Goal: Task Accomplishment & Management: Understand process/instructions

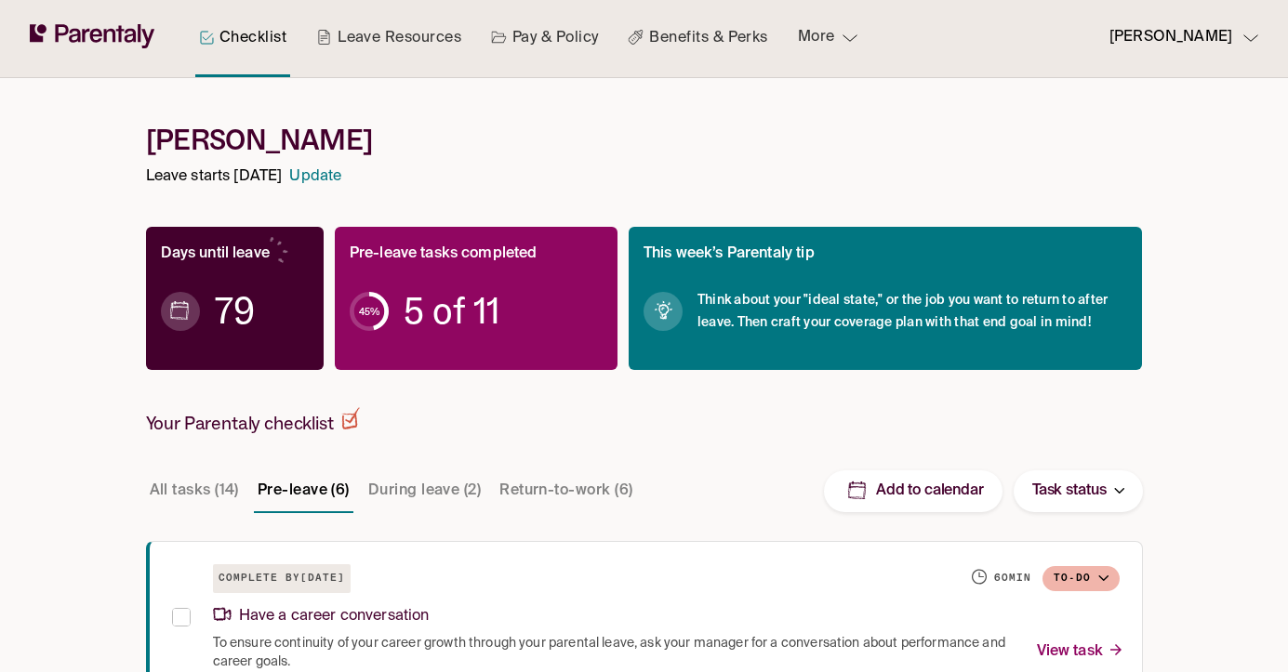
scroll to position [49, 0]
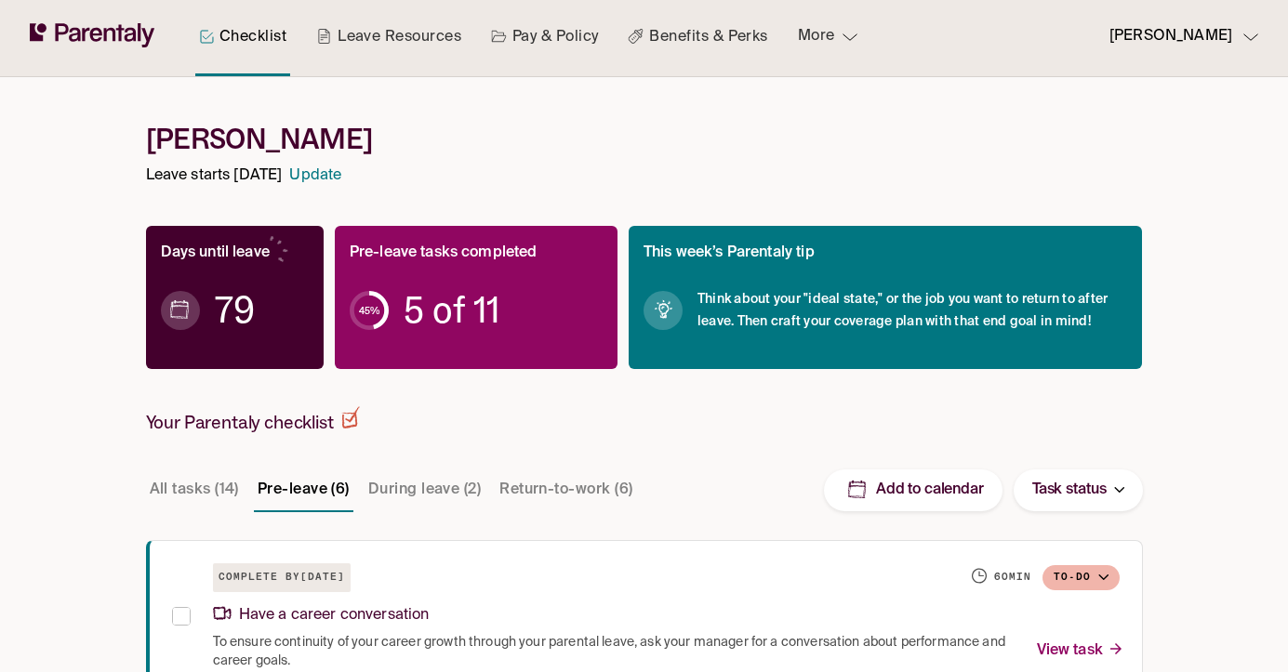
drag, startPoint x: 237, startPoint y: 132, endPoint x: 346, endPoint y: 132, distance: 108.8
click at [283, 164] on p "Leave starts [DATE]" at bounding box center [214, 176] width 137 height 25
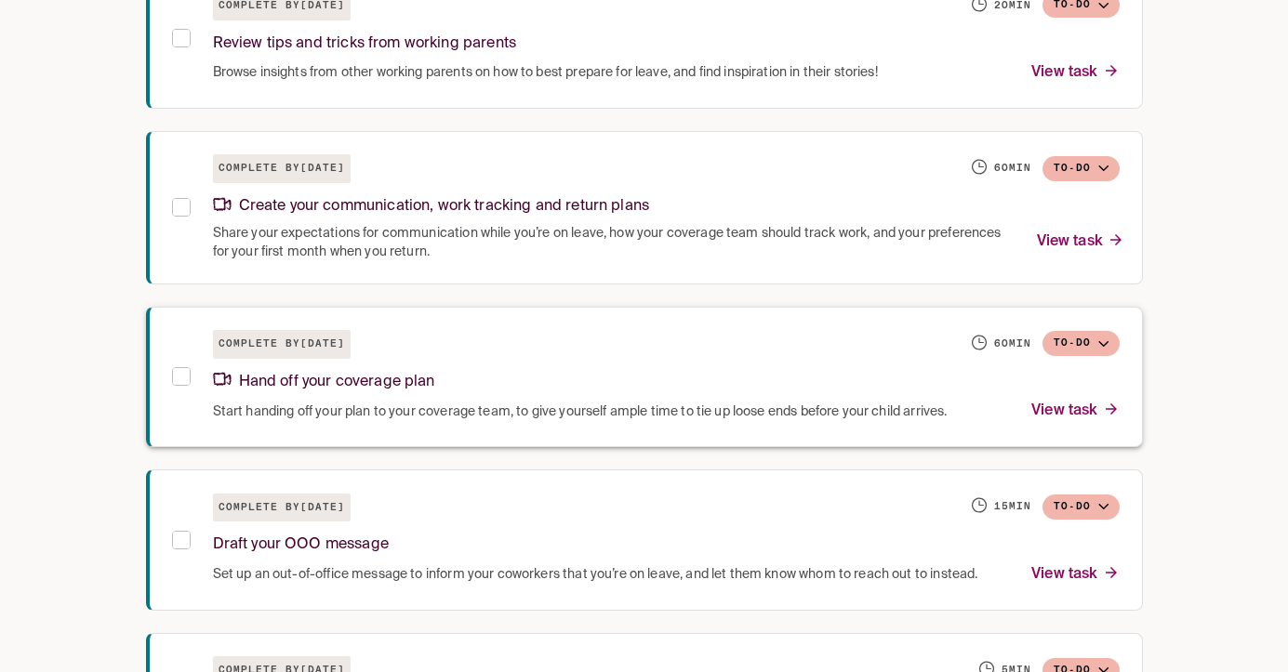
scroll to position [800, 0]
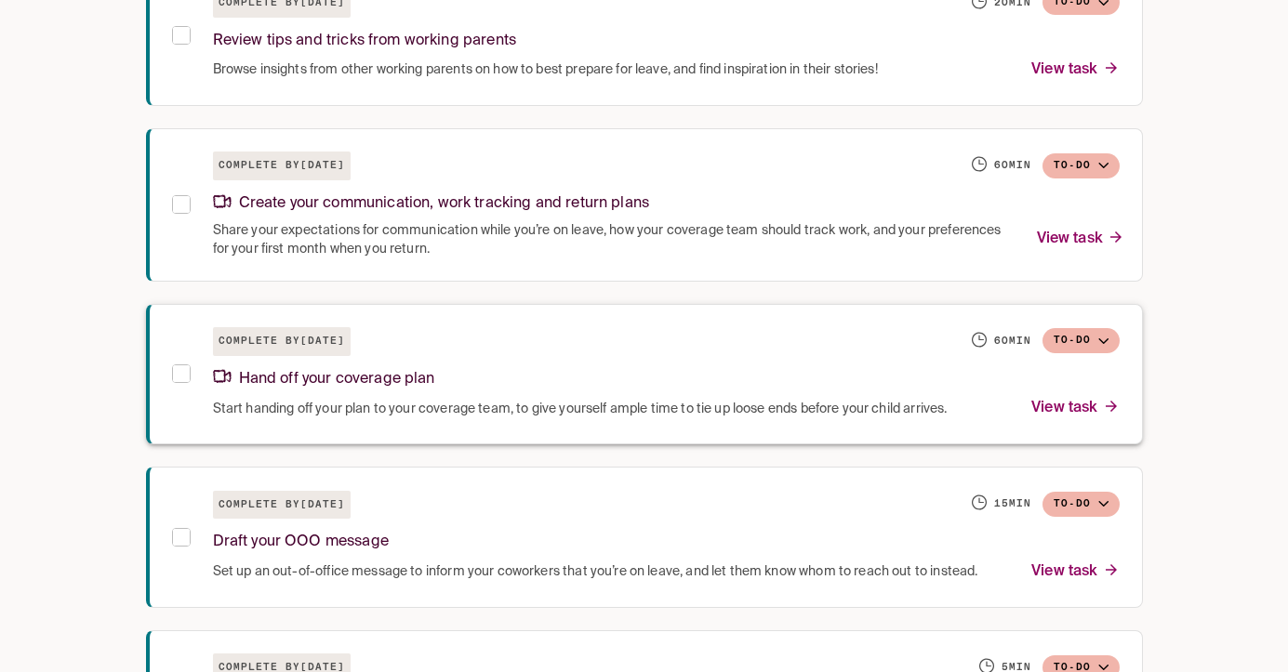
click at [669, 396] on div "Start handing off your plan to your coverage team, to give yourself ample time …" at bounding box center [666, 408] width 907 height 25
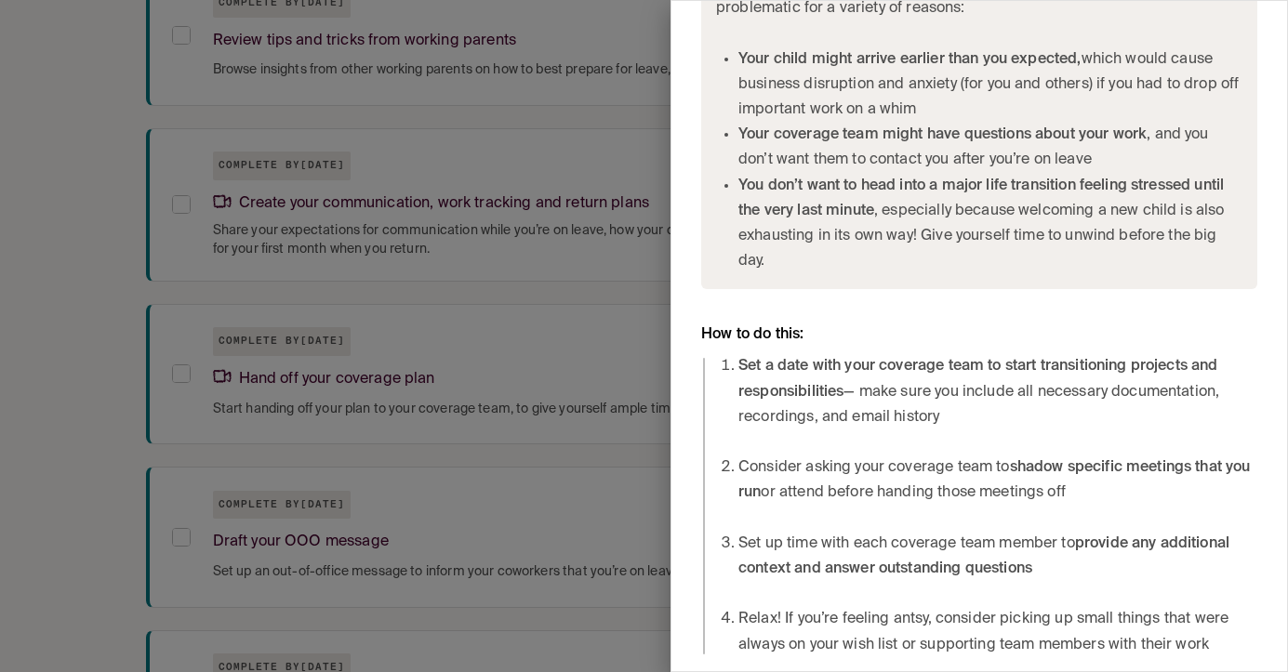
scroll to position [783, 0]
click at [105, 259] on div at bounding box center [644, 336] width 1288 height 672
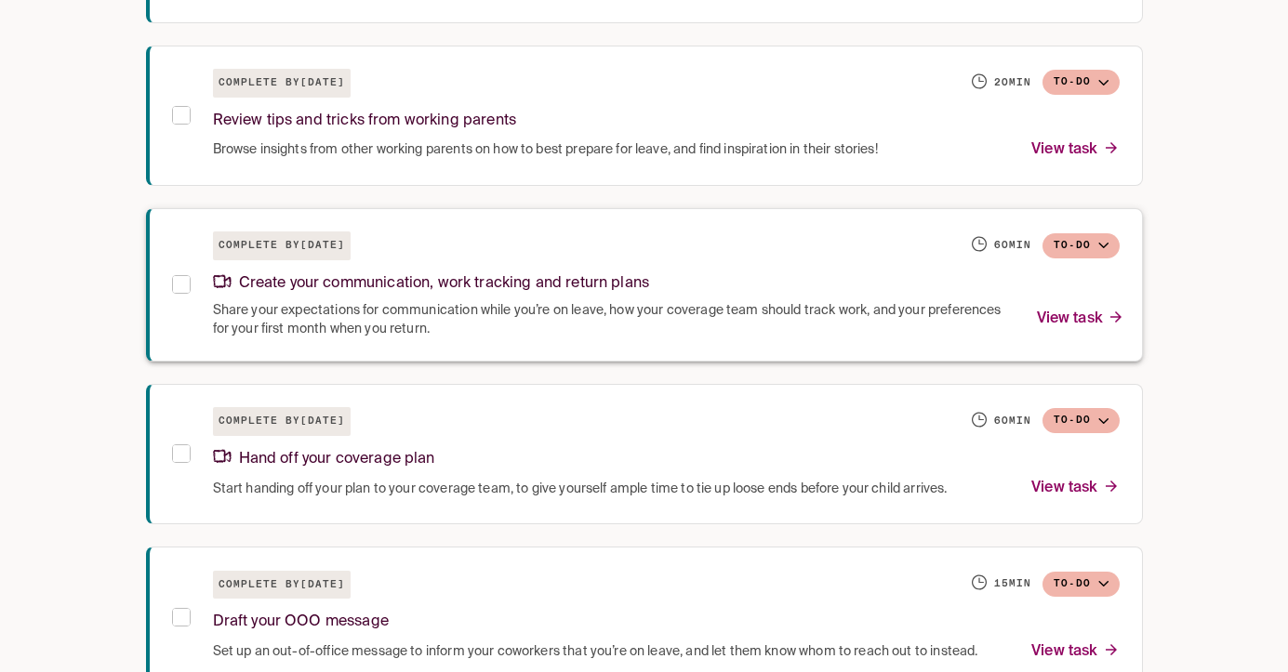
scroll to position [714, 0]
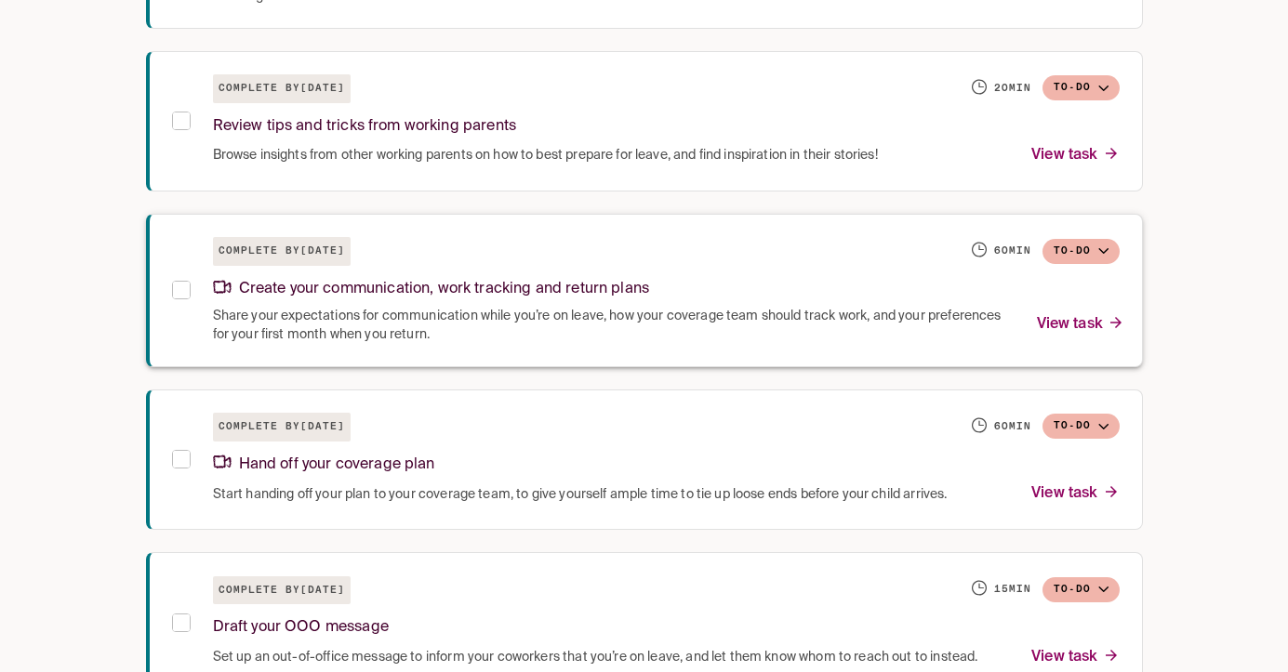
click at [335, 266] on div "Create your communication, work tracking and return plans" at bounding box center [666, 286] width 907 height 40
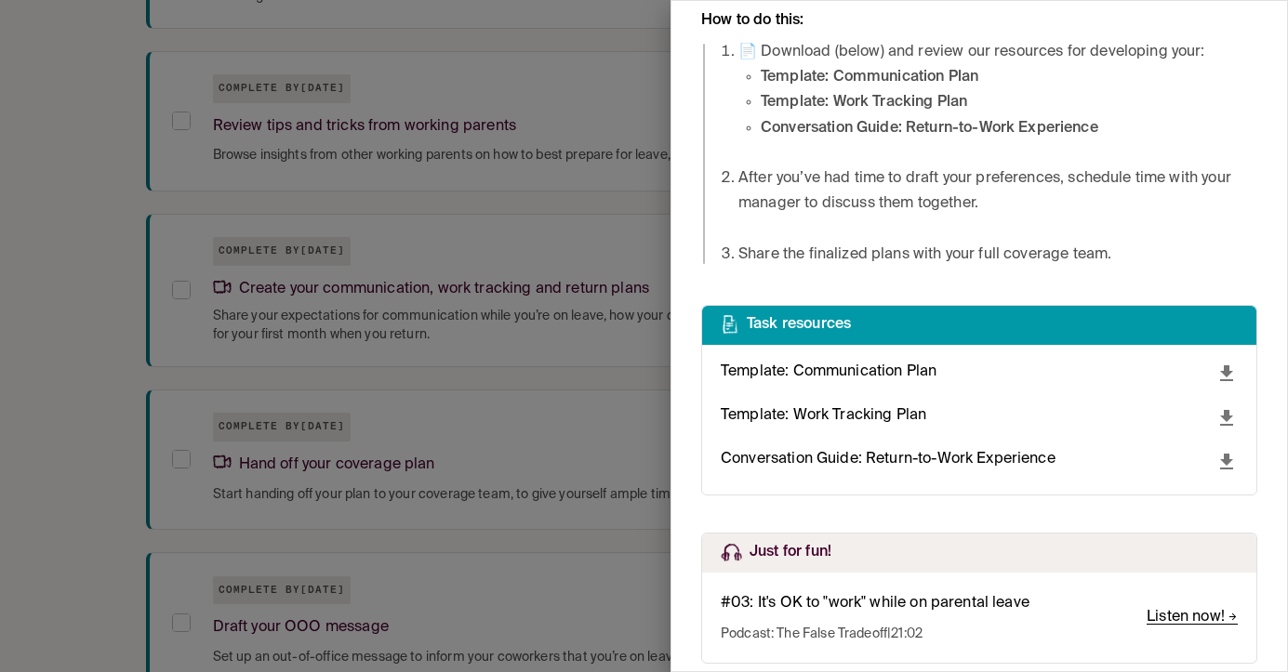
scroll to position [1463, 0]
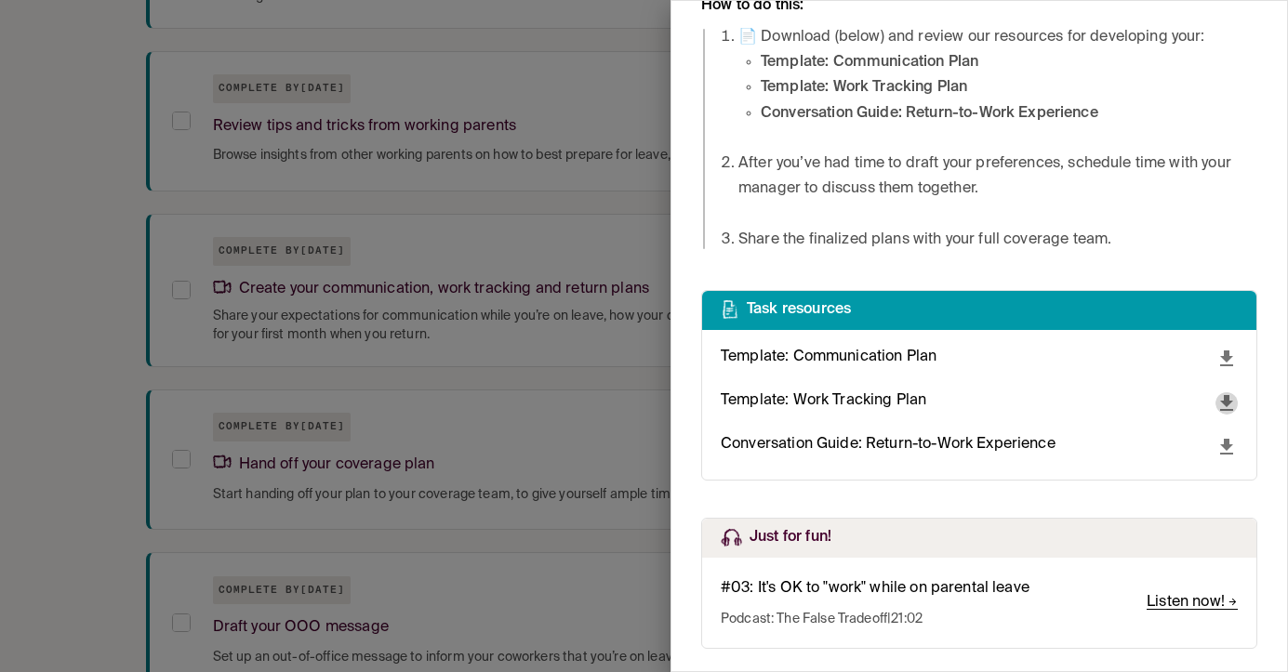
click at [1230, 399] on icon "download" at bounding box center [1227, 403] width 22 height 22
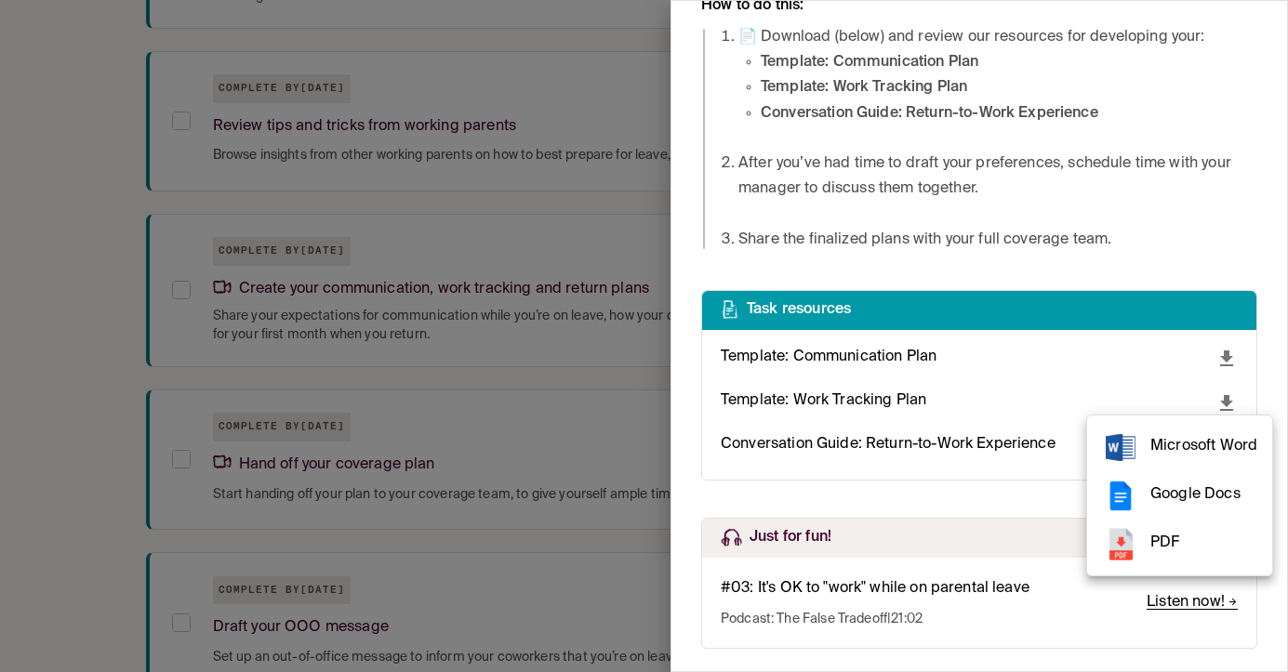
click at [90, 316] on div at bounding box center [644, 336] width 1288 height 672
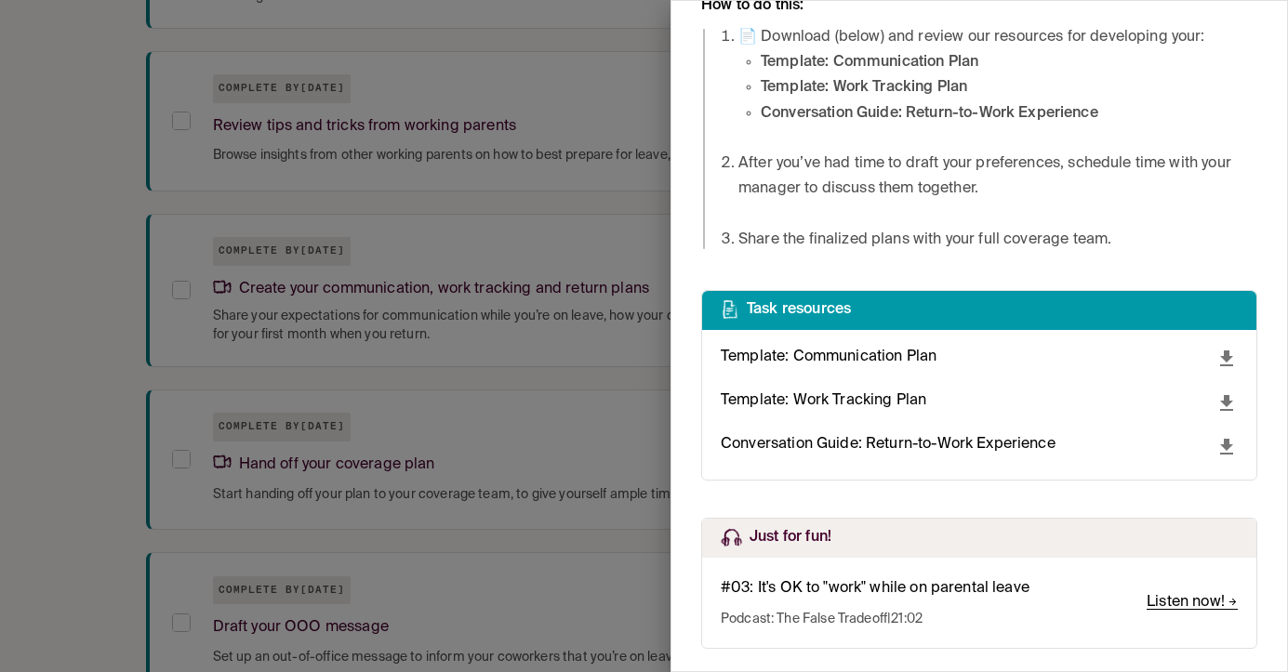
click at [113, 286] on div at bounding box center [644, 336] width 1288 height 672
